Goal: Transaction & Acquisition: Purchase product/service

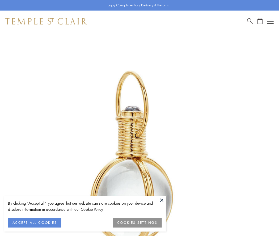
scroll to position [139, 0]
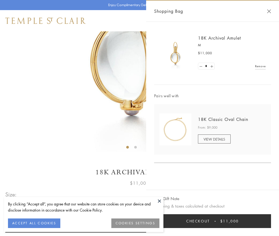
click at [213, 221] on button "Checkout $11,000" at bounding box center [212, 221] width 117 height 14
